Goal: Communication & Community: Answer question/provide support

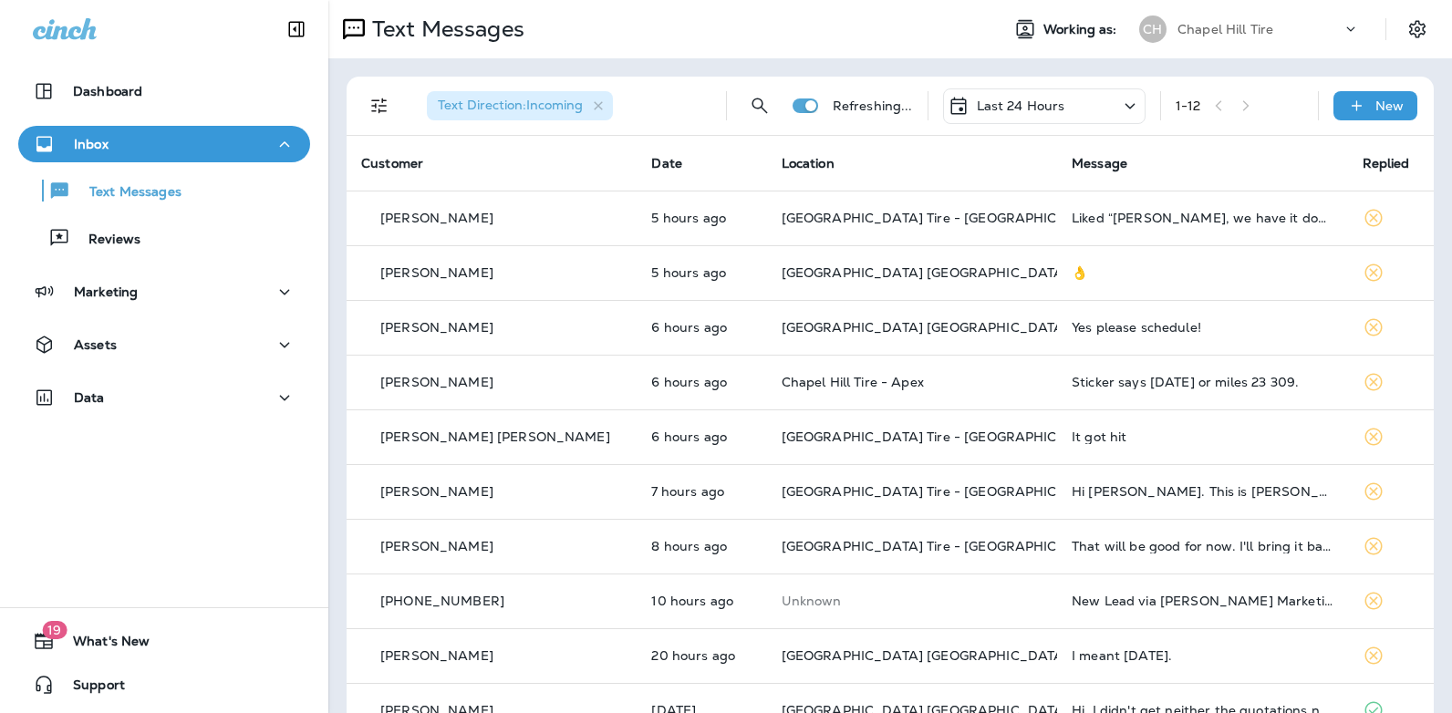
click at [1119, 106] on icon at bounding box center [1130, 106] width 22 height 23
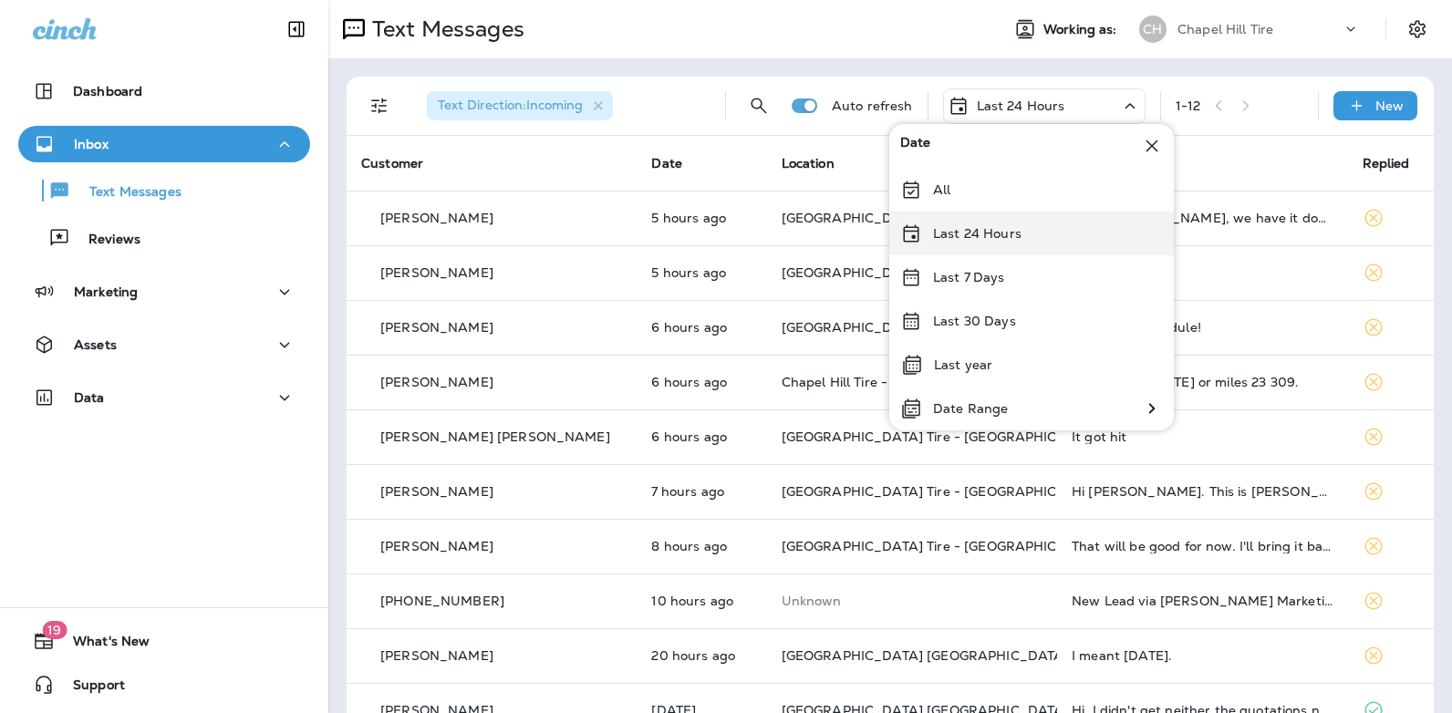
click at [1028, 238] on div "Last 24 Hours" at bounding box center [1031, 234] width 285 height 44
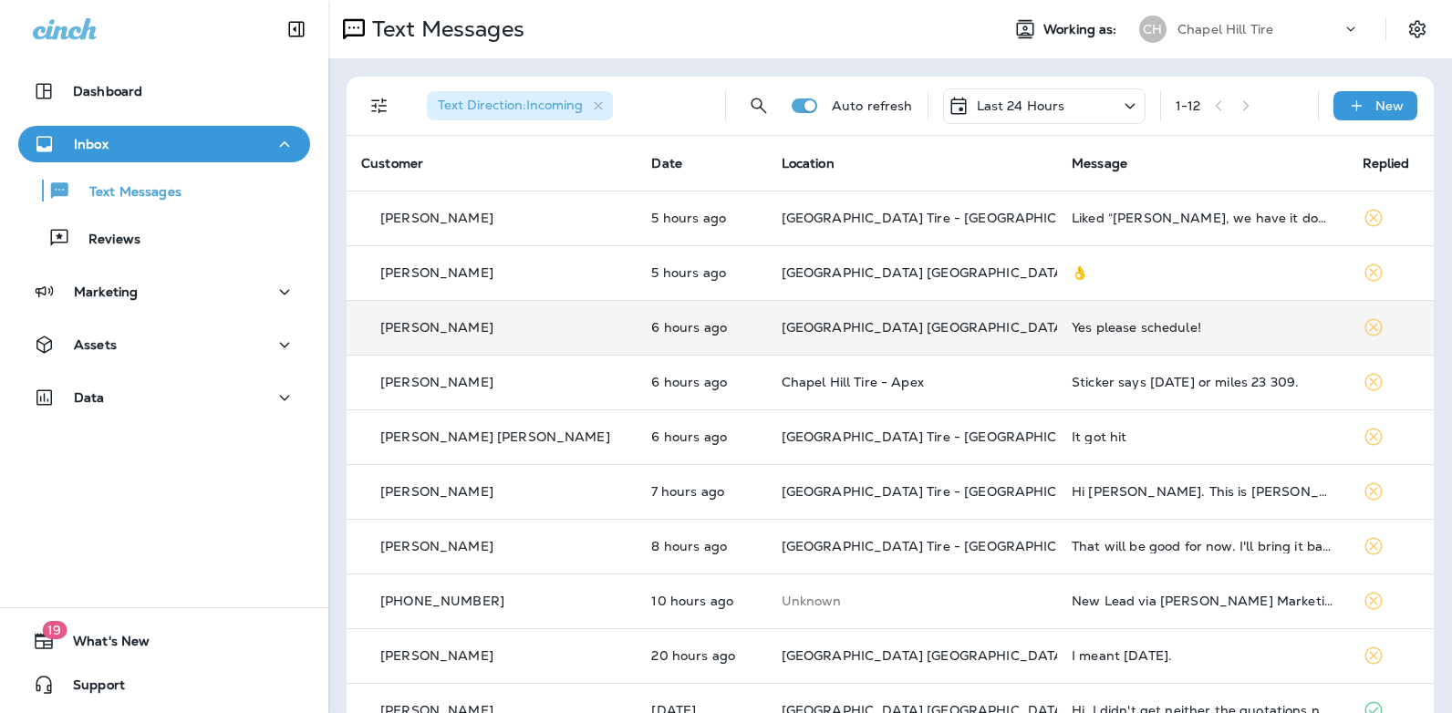
click at [1075, 327] on div "Yes please schedule!" at bounding box center [1202, 327] width 261 height 15
click at [1075, 327] on div at bounding box center [1215, 357] width 602 height 684
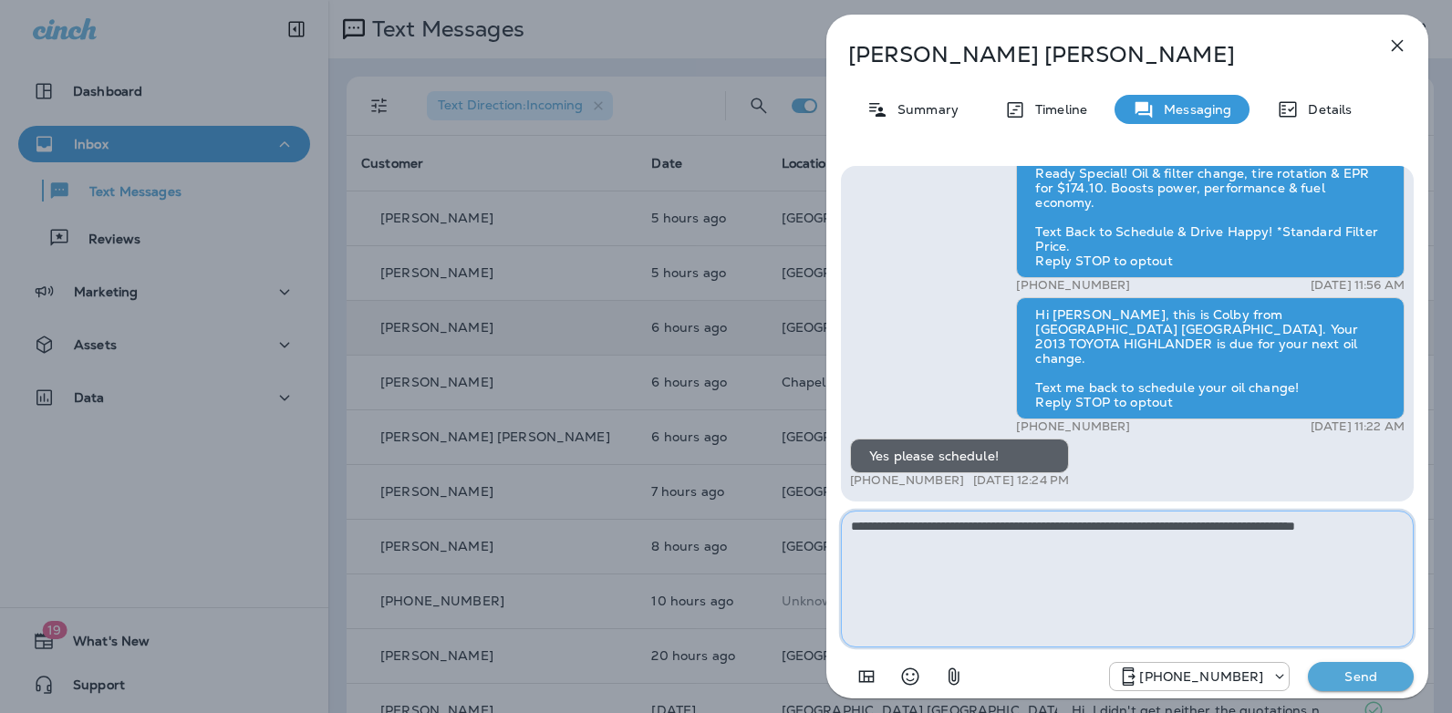
type textarea "**********"
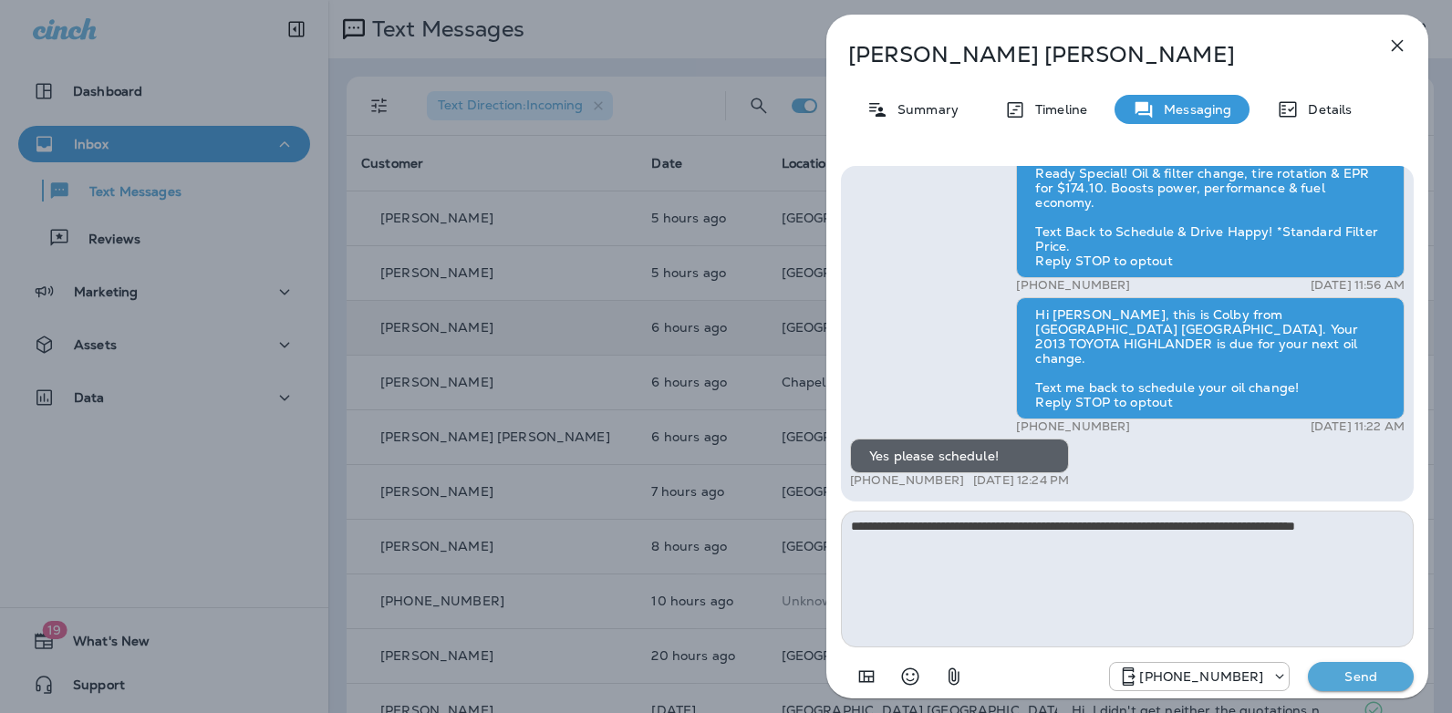
click at [1350, 678] on p "Send" at bounding box center [1360, 677] width 77 height 16
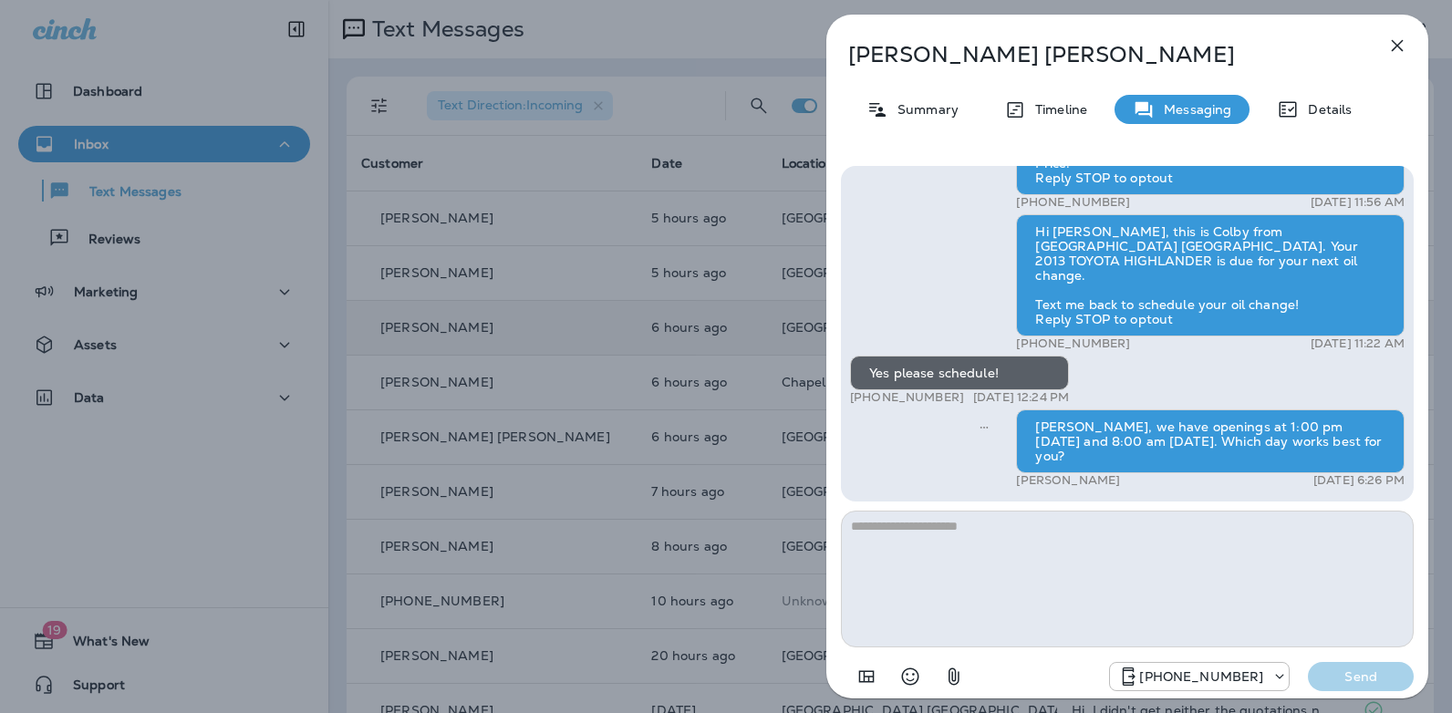
click at [1395, 53] on icon "button" at bounding box center [1397, 46] width 22 height 22
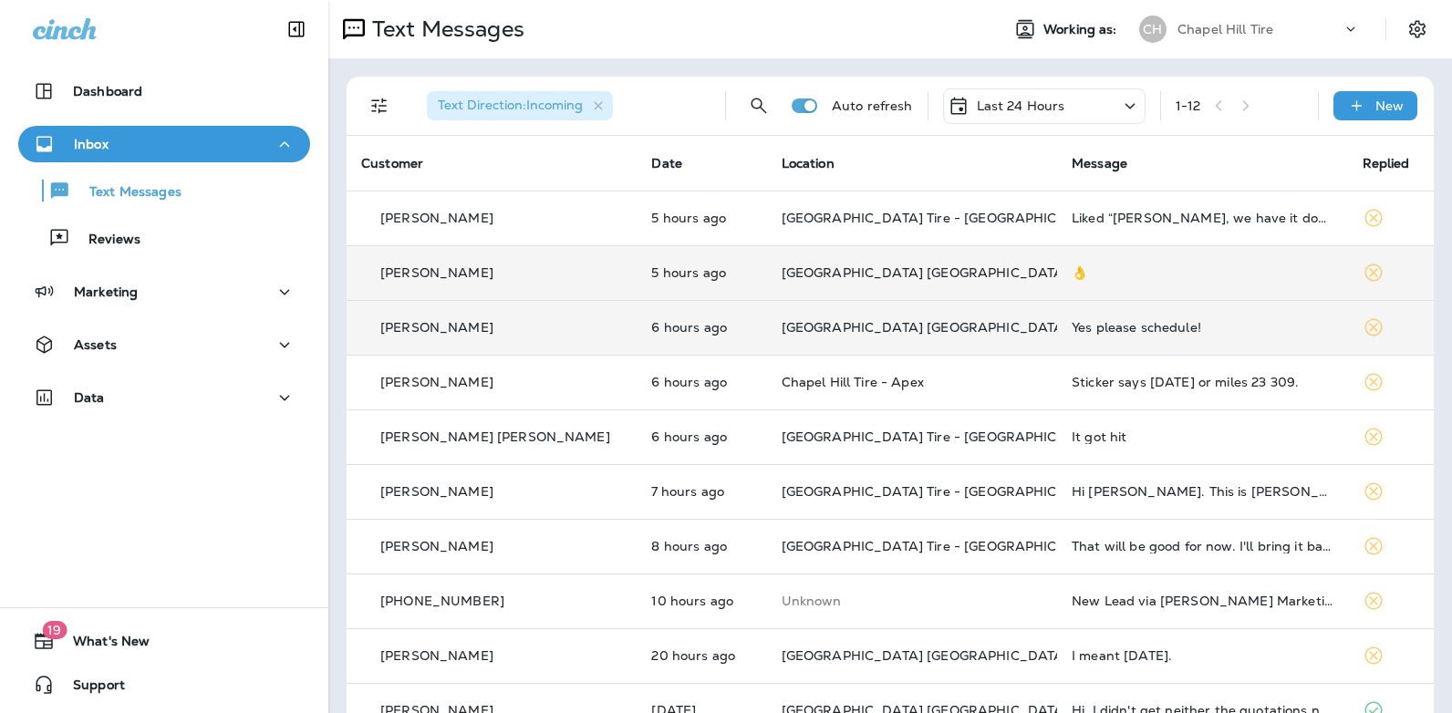
click at [1072, 269] on div "👌" at bounding box center [1202, 272] width 261 height 15
click at [1034, 269] on div at bounding box center [1216, 357] width 602 height 684
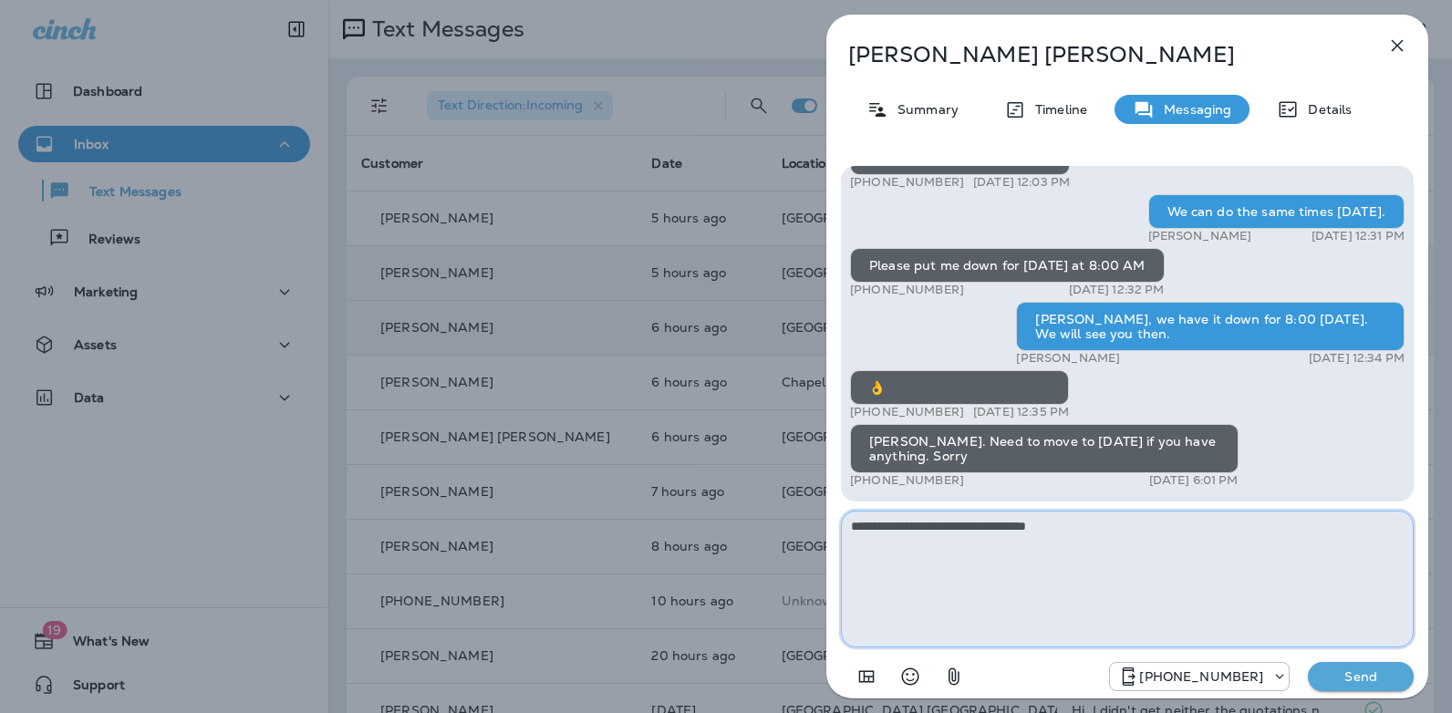
type textarea "**********"
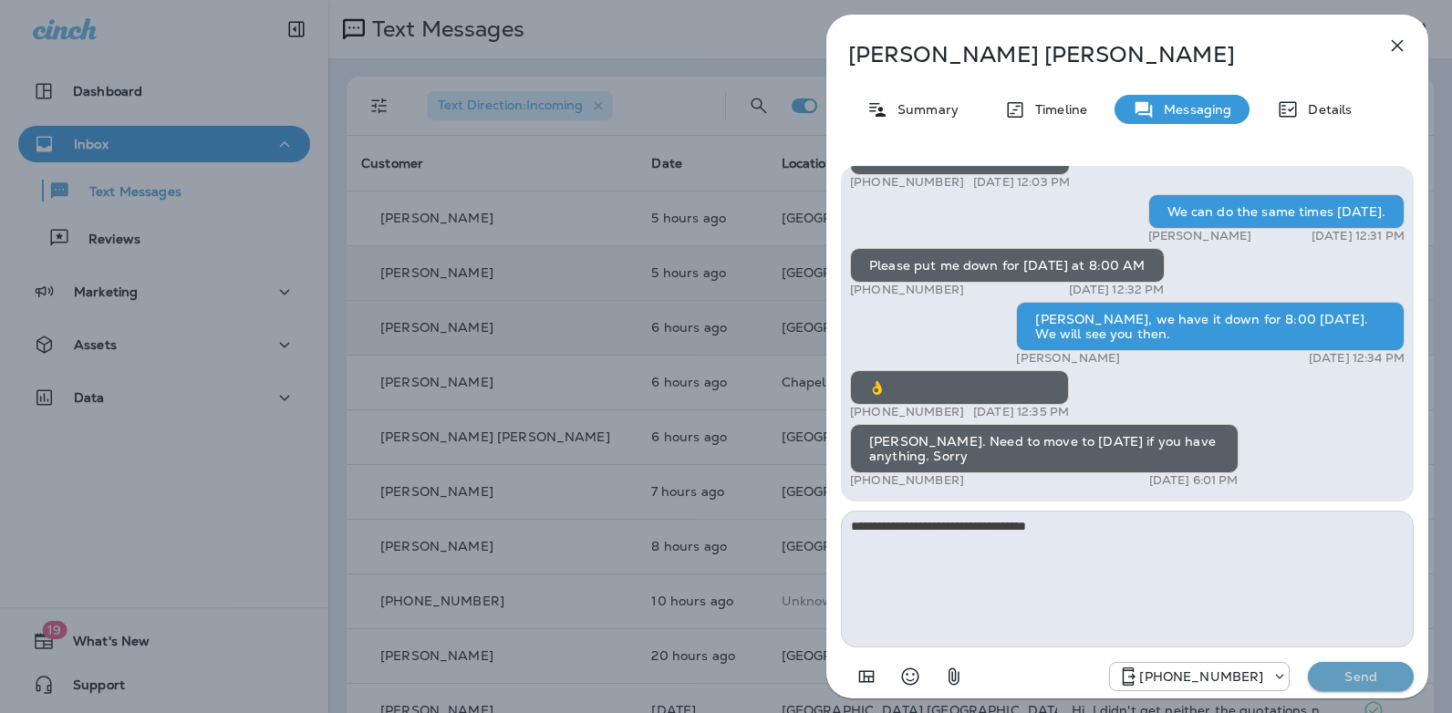
click at [1364, 674] on p "Send" at bounding box center [1360, 677] width 77 height 16
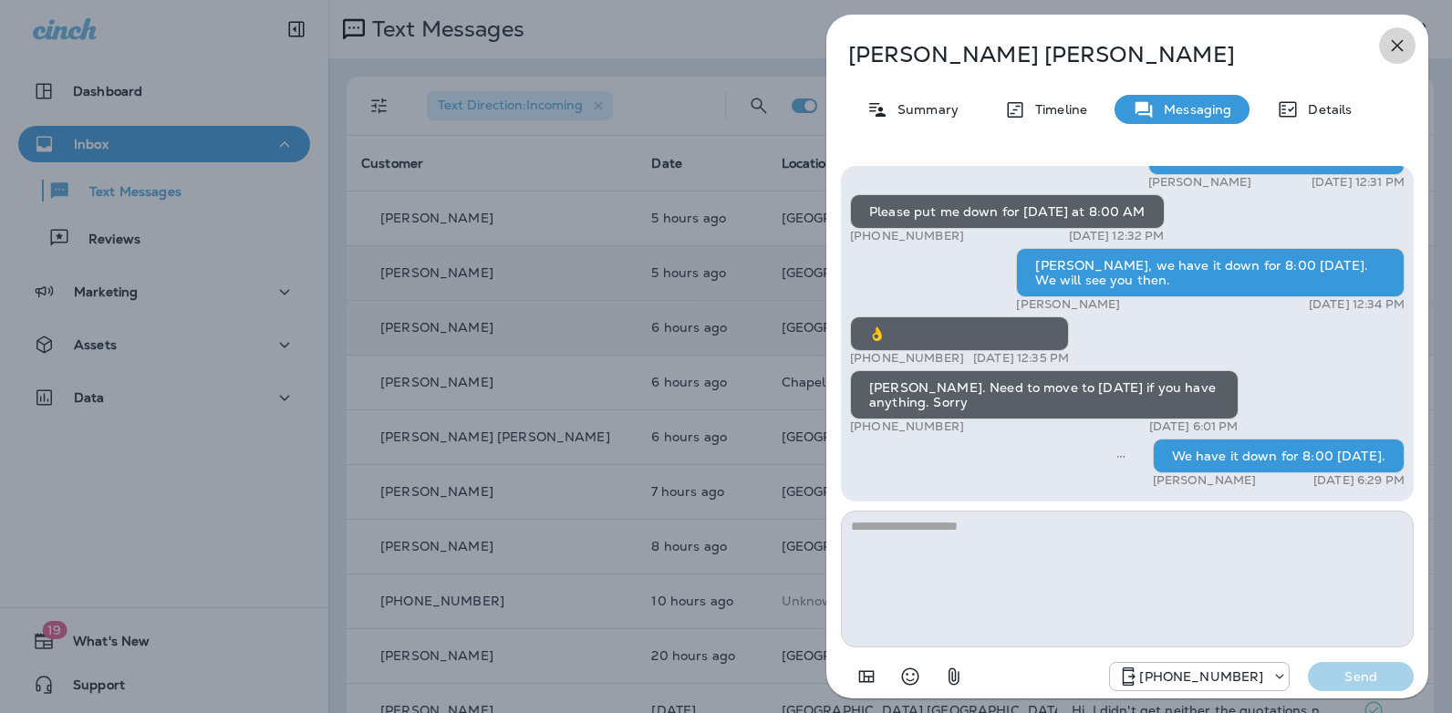
click at [1395, 36] on icon "button" at bounding box center [1397, 46] width 22 height 22
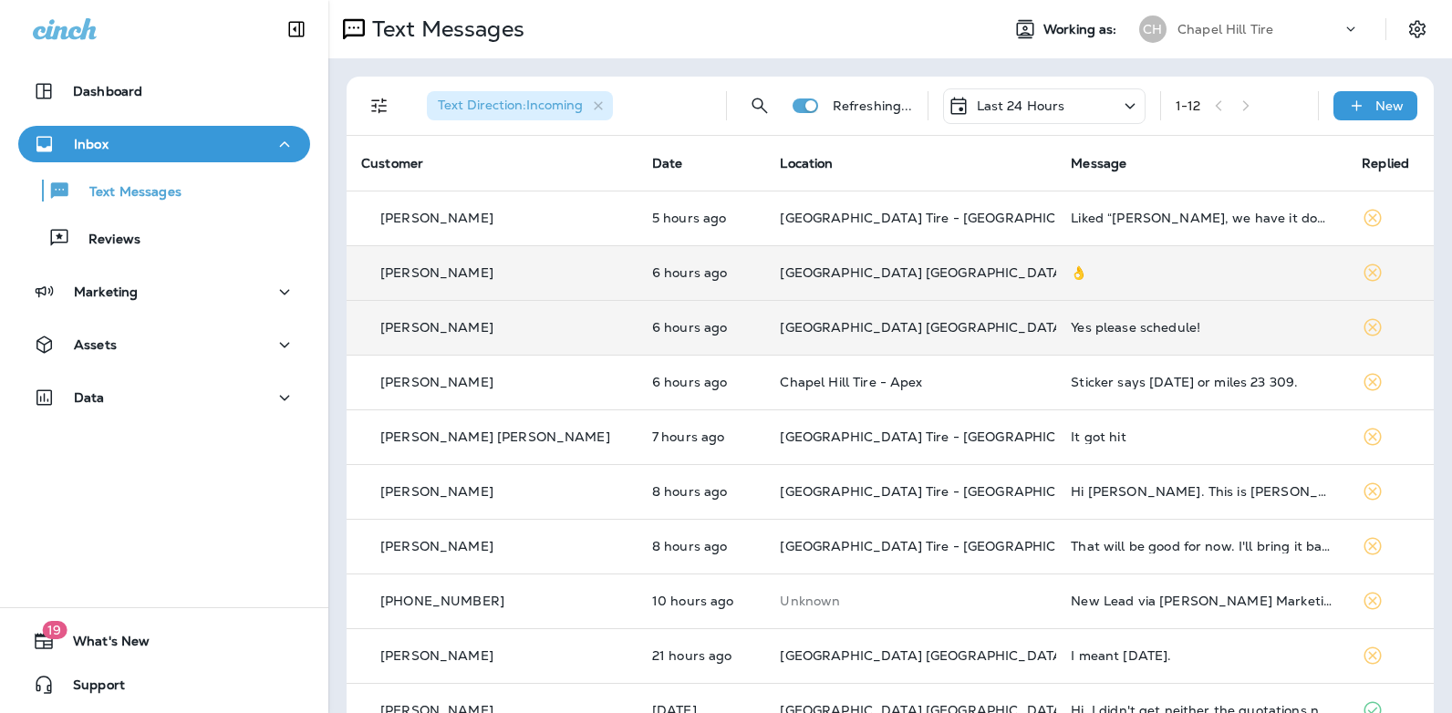
click at [1125, 106] on icon at bounding box center [1130, 105] width 10 height 5
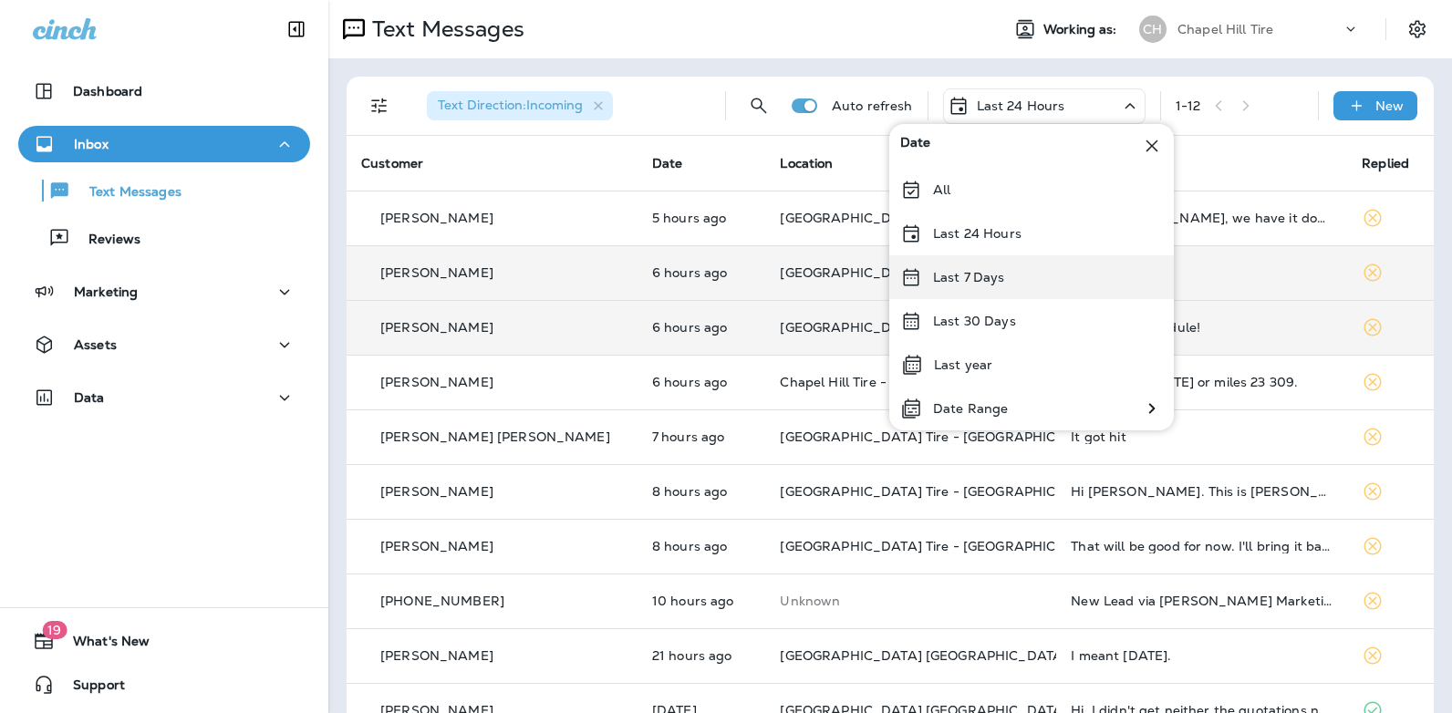
click at [993, 275] on p "Last 7 Days" at bounding box center [969, 277] width 72 height 15
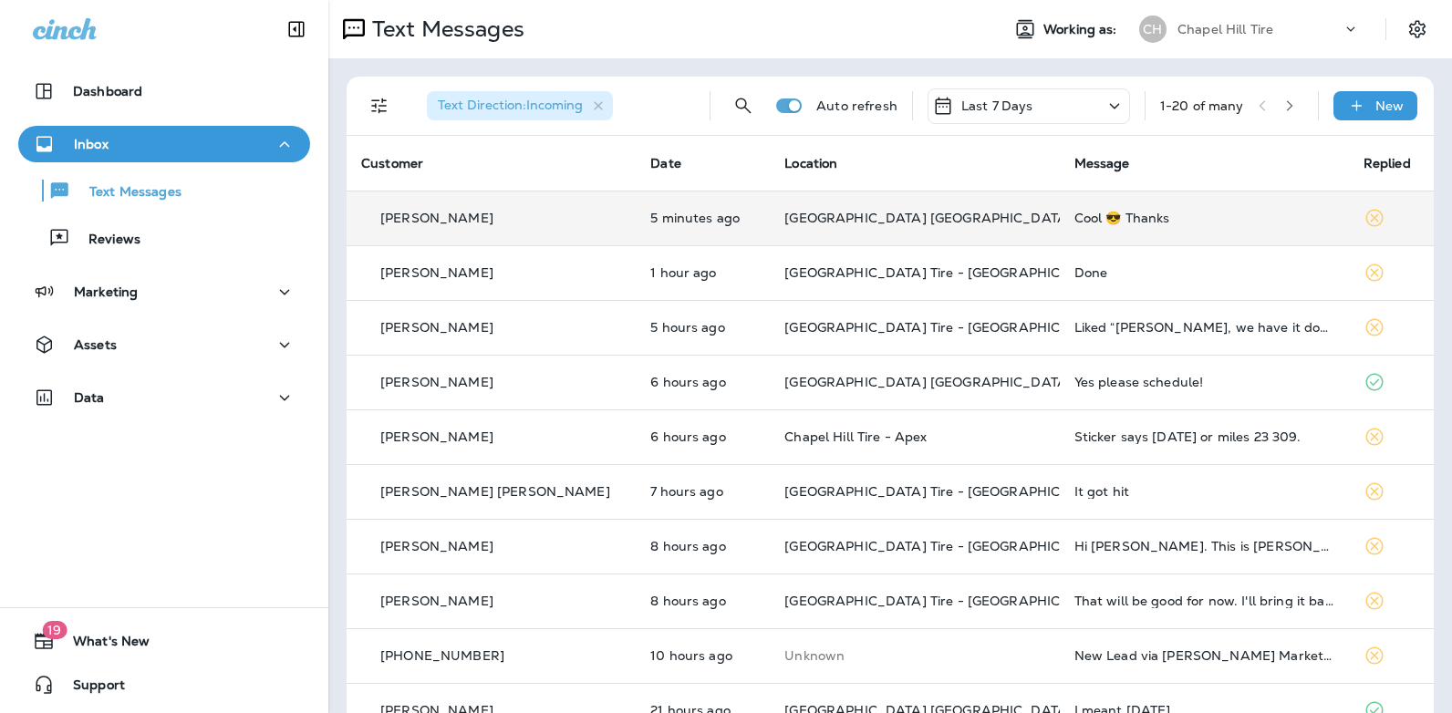
click at [1095, 212] on div "Cool 😎 Thanks" at bounding box center [1204, 218] width 260 height 15
click at [1095, 212] on div at bounding box center [1214, 136] width 602 height 242
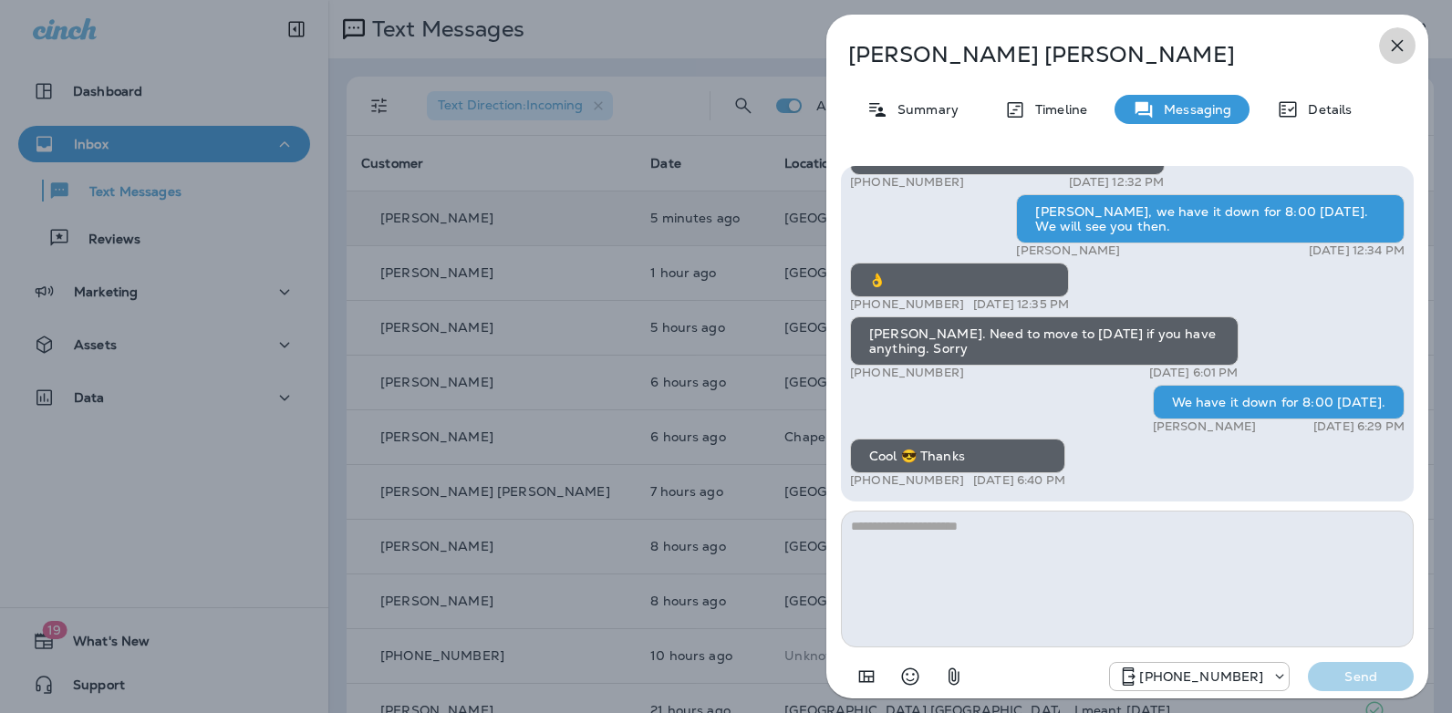
click at [1395, 45] on icon "button" at bounding box center [1398, 46] width 12 height 12
